Goal: Task Accomplishment & Management: Complete application form

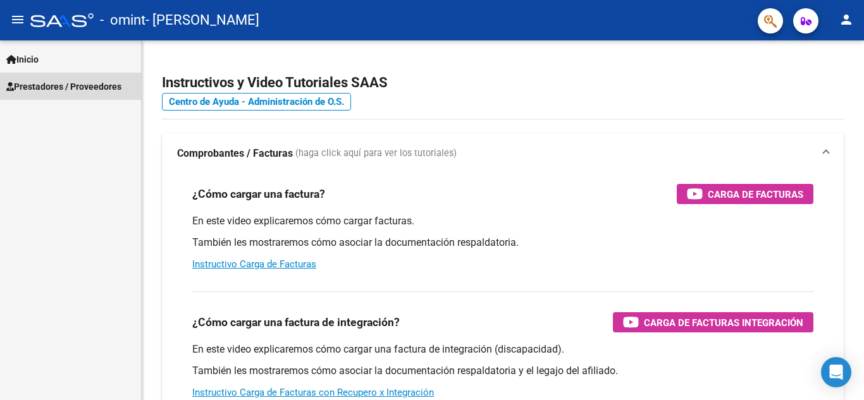
click at [77, 83] on span "Prestadores / Proveedores" at bounding box center [63, 87] width 115 height 14
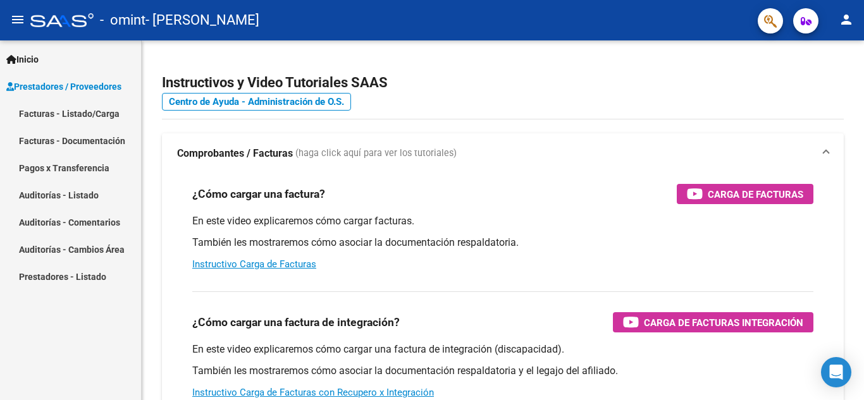
click at [63, 115] on link "Facturas - Listado/Carga" at bounding box center [70, 113] width 141 height 27
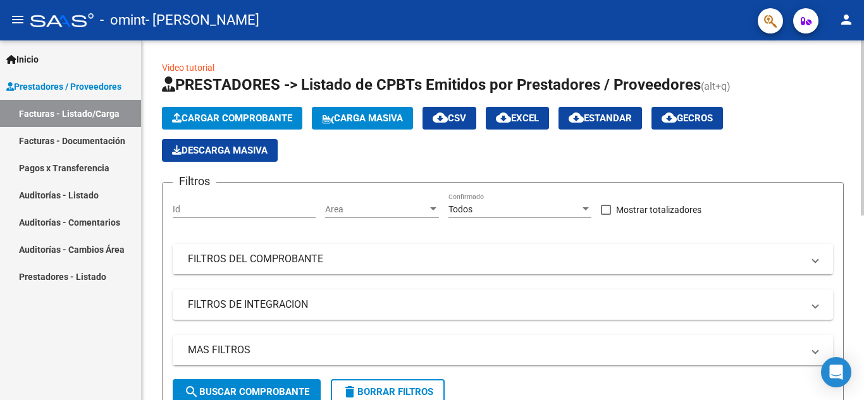
click at [266, 115] on span "Cargar Comprobante" at bounding box center [232, 118] width 120 height 11
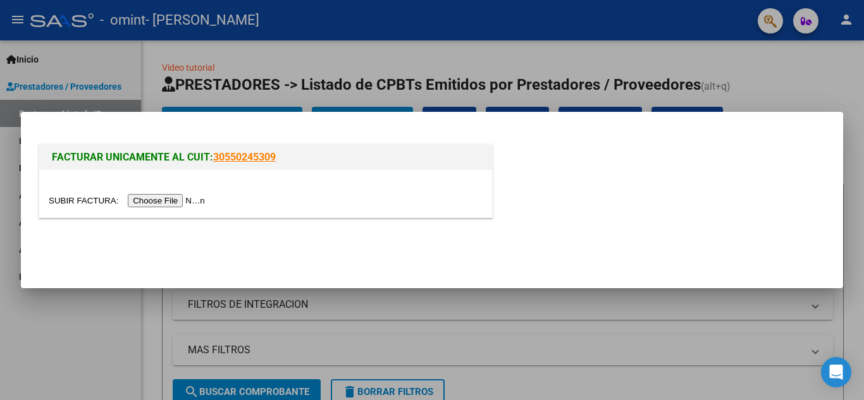
click at [179, 199] on input "file" at bounding box center [129, 200] width 160 height 13
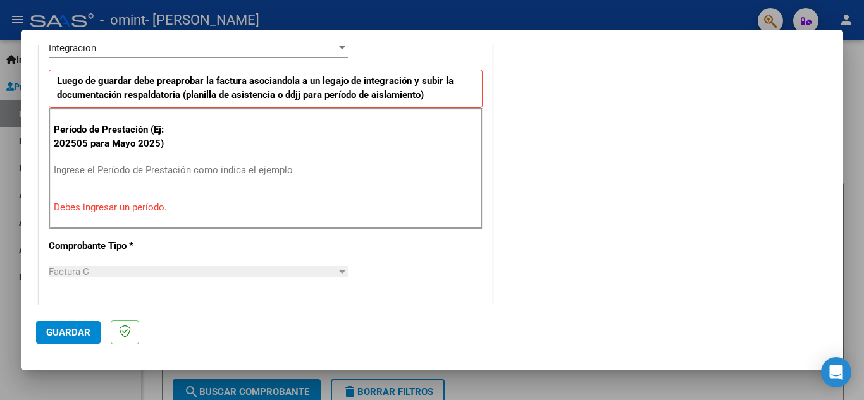
scroll to position [330, 0]
click at [208, 168] on input "Ingrese el Período de Prestación como indica el ejemplo" at bounding box center [200, 169] width 292 height 11
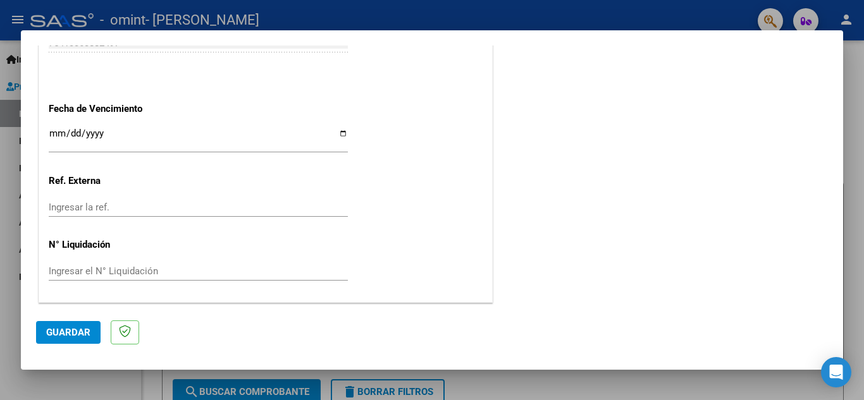
scroll to position [853, 0]
type input "202509"
click at [72, 337] on span "Guardar" at bounding box center [68, 332] width 44 height 11
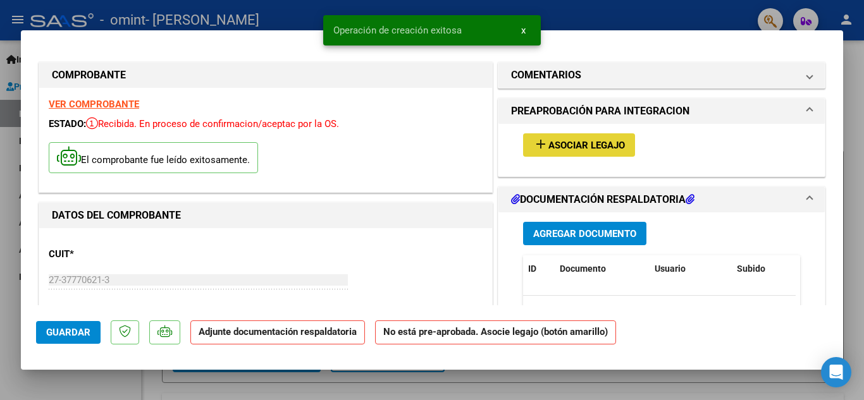
click at [583, 144] on span "Asociar Legajo" at bounding box center [586, 145] width 77 height 11
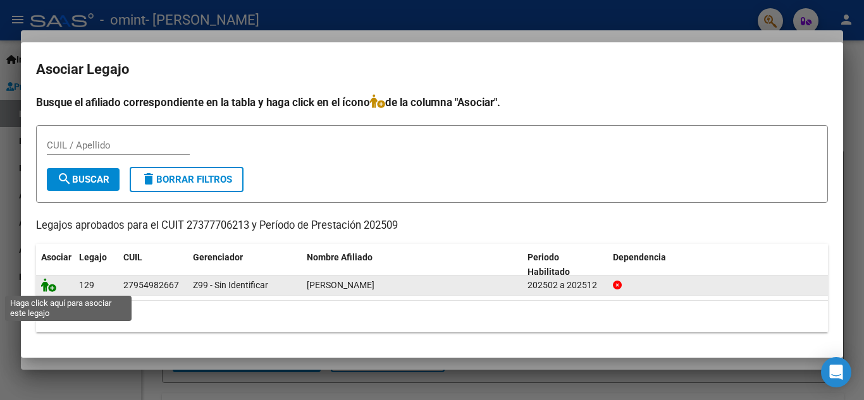
click at [52, 288] on icon at bounding box center [48, 285] width 15 height 14
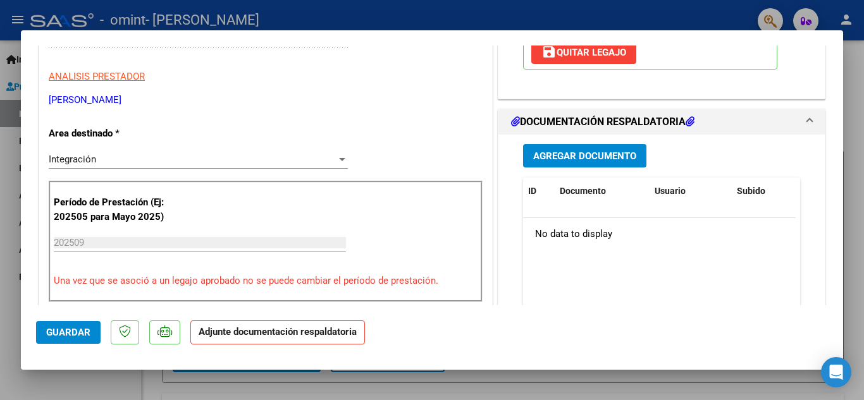
scroll to position [242, 0]
click at [568, 154] on span "Agregar Documento" at bounding box center [584, 155] width 103 height 11
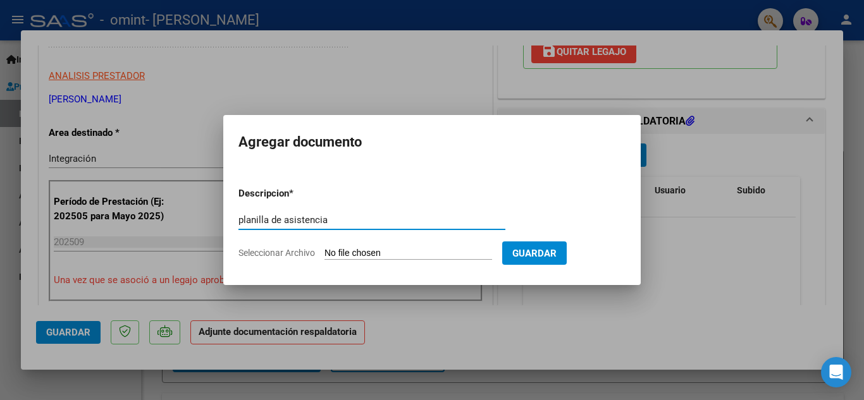
type input "planilla de asistencia"
click at [395, 249] on input "Seleccionar Archivo" at bounding box center [408, 254] width 168 height 12
type input "C:\fakepath\Planilla septiembre Paula.pdf"
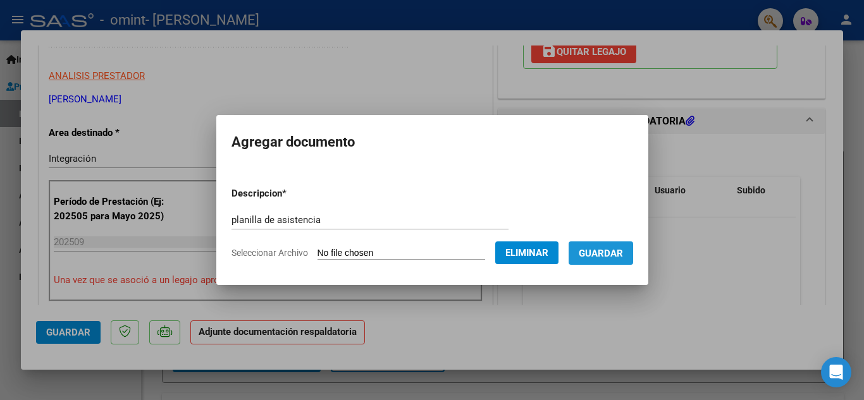
click at [615, 254] on span "Guardar" at bounding box center [601, 253] width 44 height 11
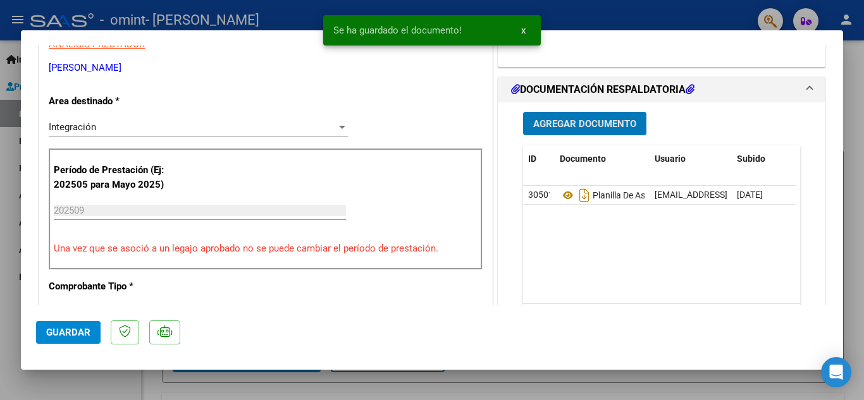
scroll to position [275, 0]
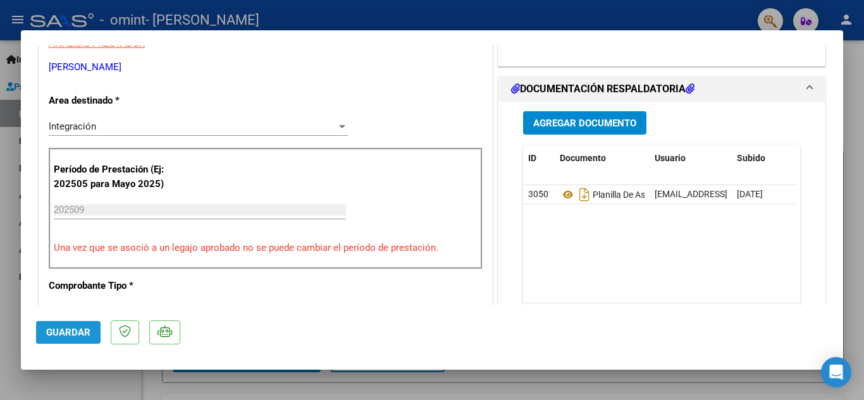
click at [65, 333] on span "Guardar" at bounding box center [68, 332] width 44 height 11
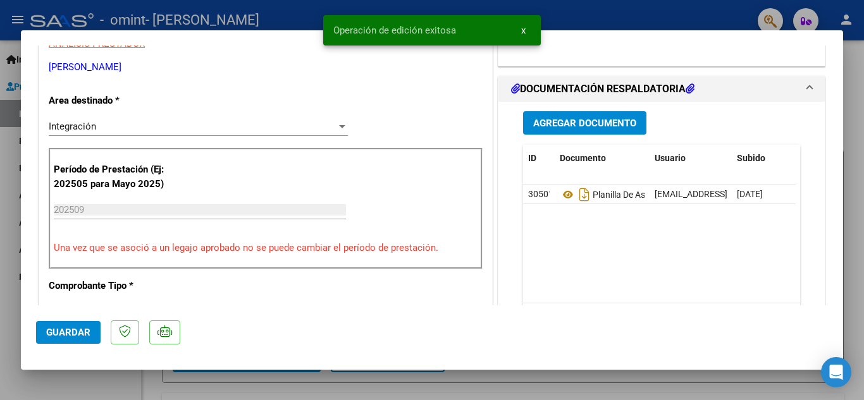
click at [629, 19] on div at bounding box center [432, 200] width 864 height 400
type input "$ 0,00"
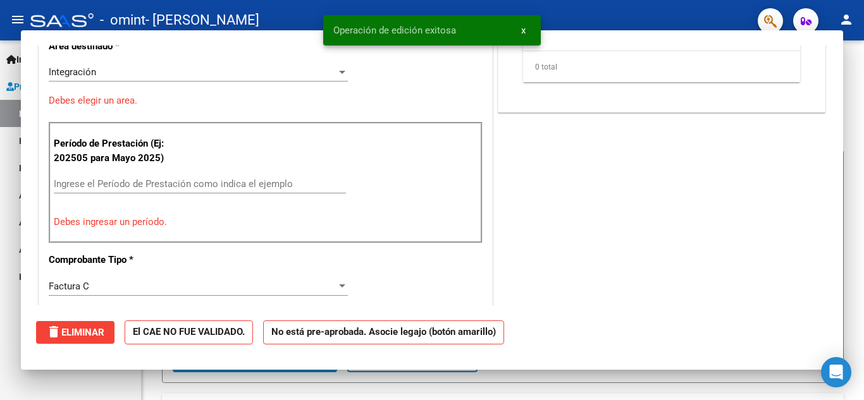
scroll to position [220, 0]
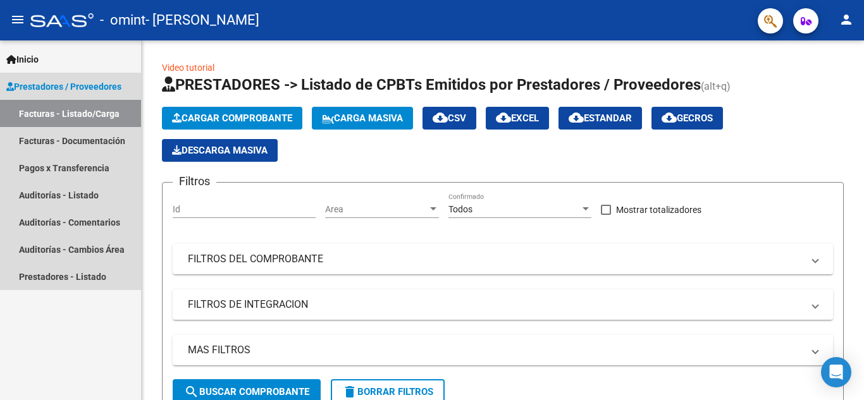
click at [90, 115] on link "Facturas - Listado/Carga" at bounding box center [70, 113] width 141 height 27
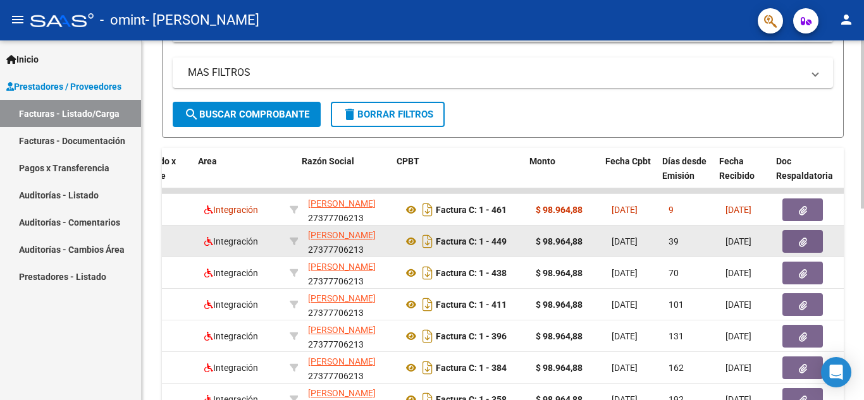
scroll to position [0, 215]
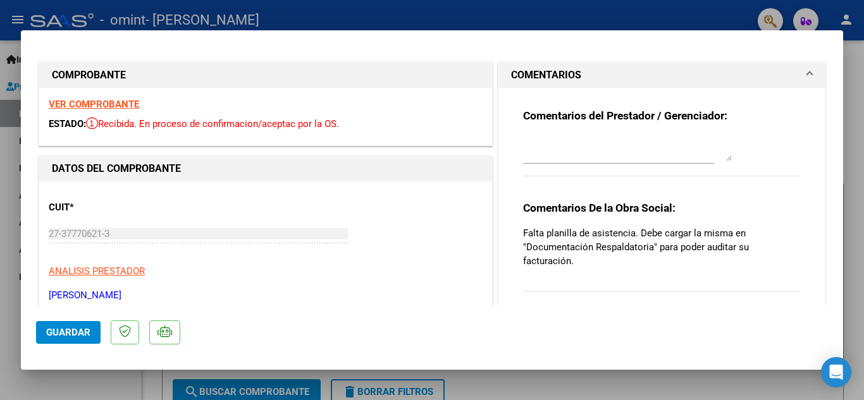
click at [563, 22] on div at bounding box center [432, 200] width 864 height 400
type input "$ 0,00"
